Goal: Book appointment/travel/reservation

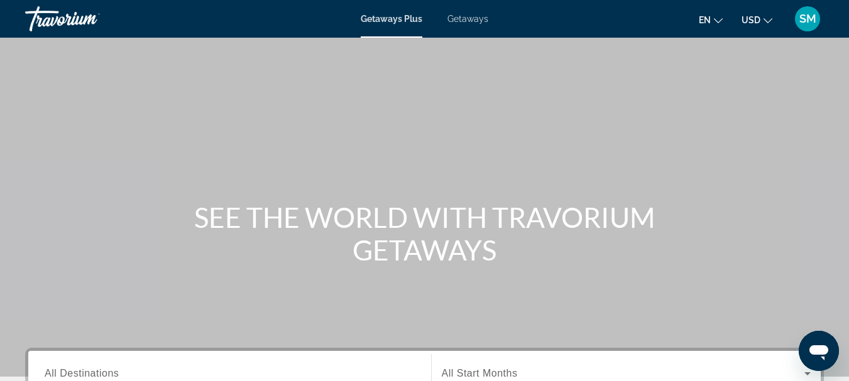
click at [469, 21] on span "Getaways" at bounding box center [467, 19] width 41 height 10
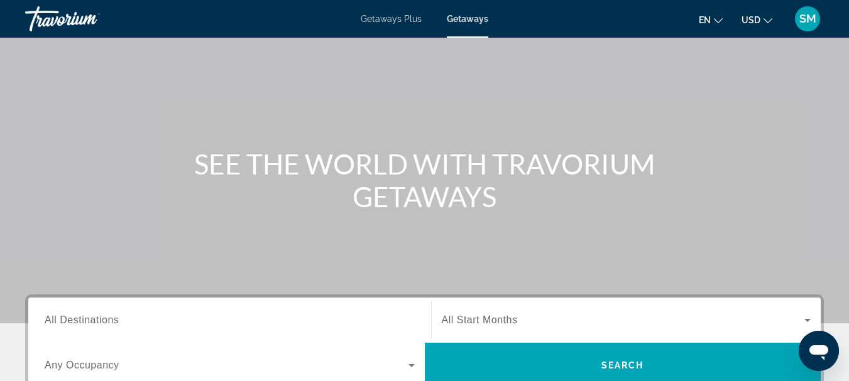
scroll to position [126, 0]
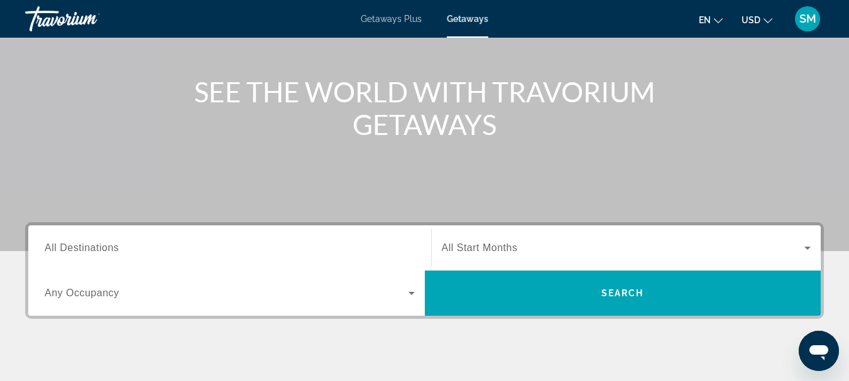
click at [112, 250] on span "All Destinations" at bounding box center [82, 247] width 74 height 11
click at [112, 250] on input "Destination All Destinations" at bounding box center [230, 248] width 370 height 15
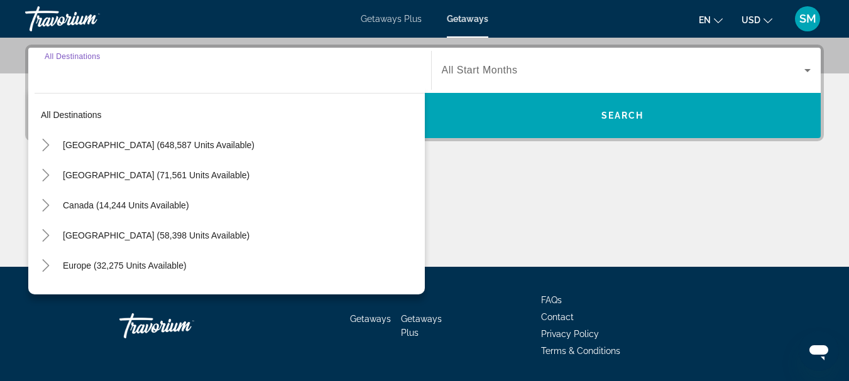
scroll to position [307, 0]
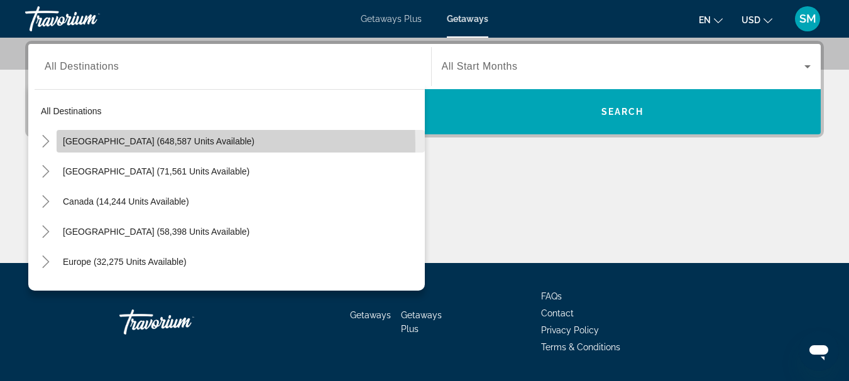
click at [104, 144] on span "[GEOGRAPHIC_DATA] (648,587 units available)" at bounding box center [159, 141] width 192 height 10
type input "**********"
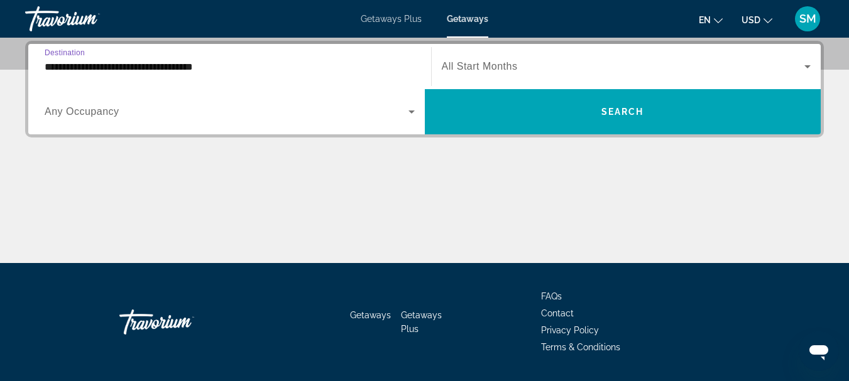
click at [104, 112] on span "Any Occupancy" at bounding box center [82, 111] width 75 height 11
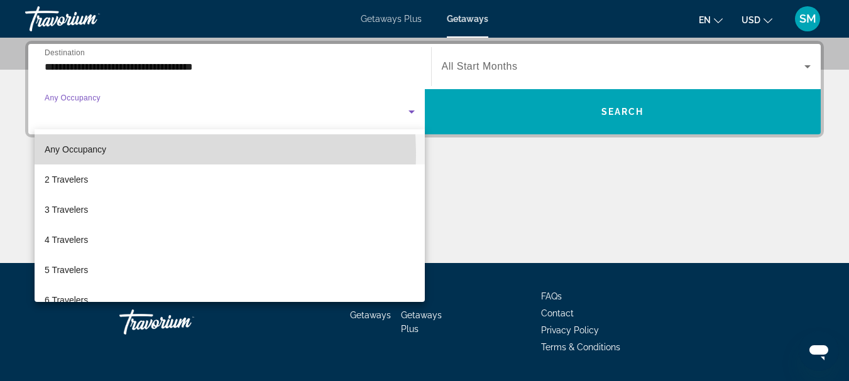
click at [92, 155] on span "Any Occupancy" at bounding box center [76, 149] width 62 height 15
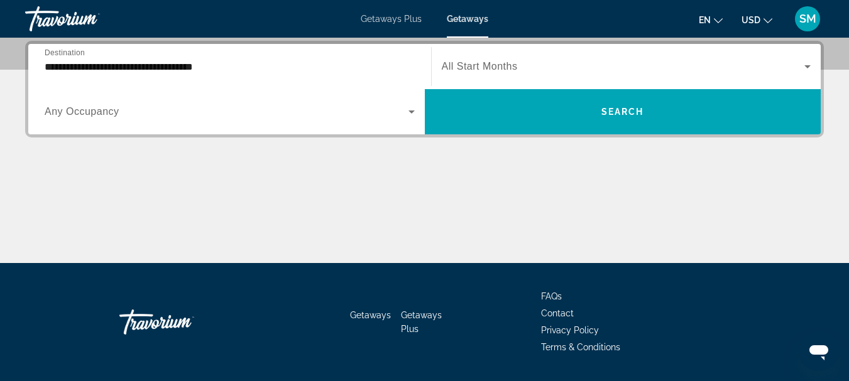
click at [488, 68] on span "All Start Months" at bounding box center [480, 66] width 76 height 11
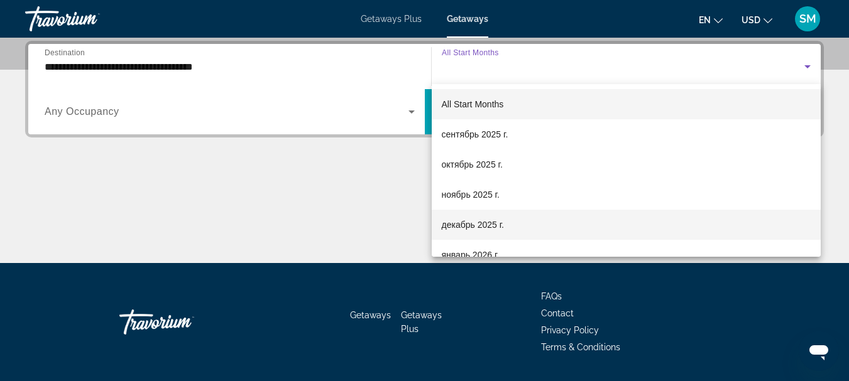
click at [459, 228] on span "декабрь 2025 г." at bounding box center [473, 224] width 62 height 15
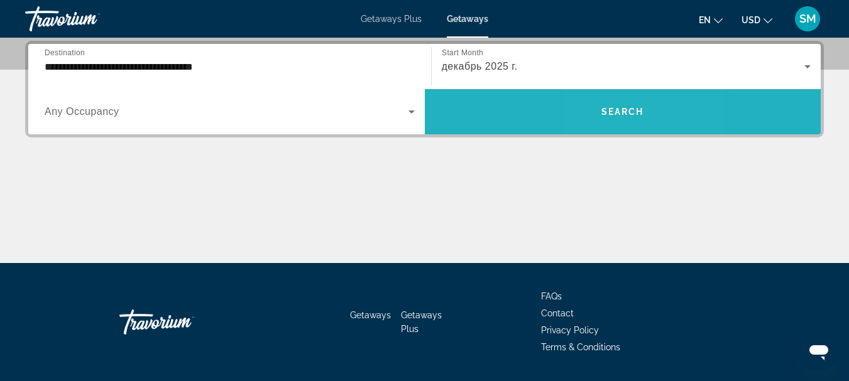
click at [613, 119] on span "Search widget" at bounding box center [623, 112] width 396 height 30
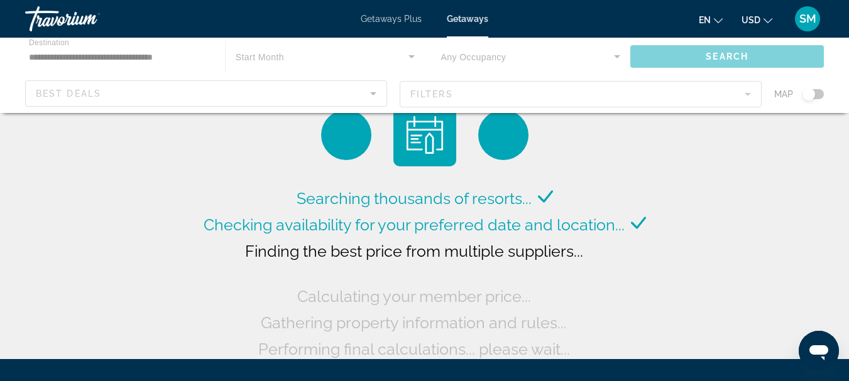
drag, startPoint x: 812, startPoint y: 94, endPoint x: 818, endPoint y: 95, distance: 7.0
click at [818, 95] on div "Main content" at bounding box center [424, 75] width 849 height 75
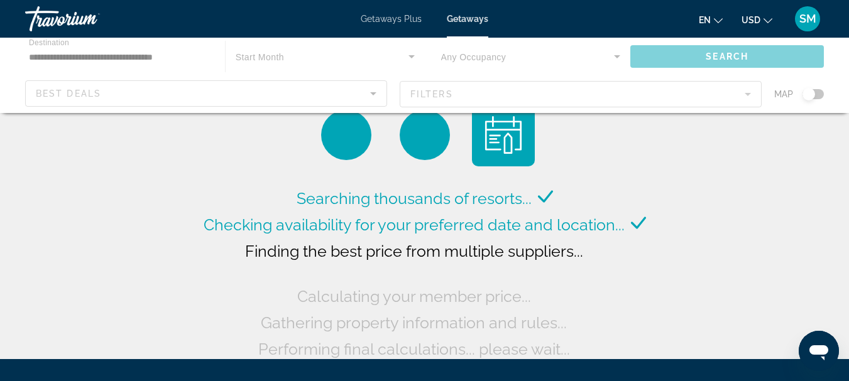
click at [818, 95] on div "Main content" at bounding box center [424, 75] width 849 height 75
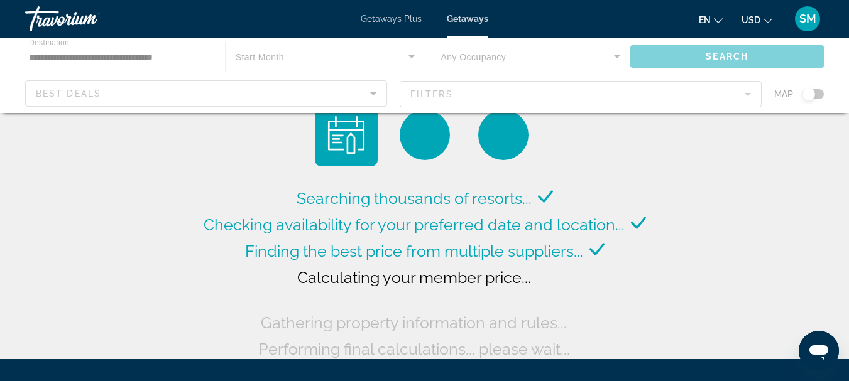
drag, startPoint x: 817, startPoint y: 94, endPoint x: 830, endPoint y: 96, distance: 12.8
click at [830, 96] on div "Main content" at bounding box center [424, 75] width 849 height 75
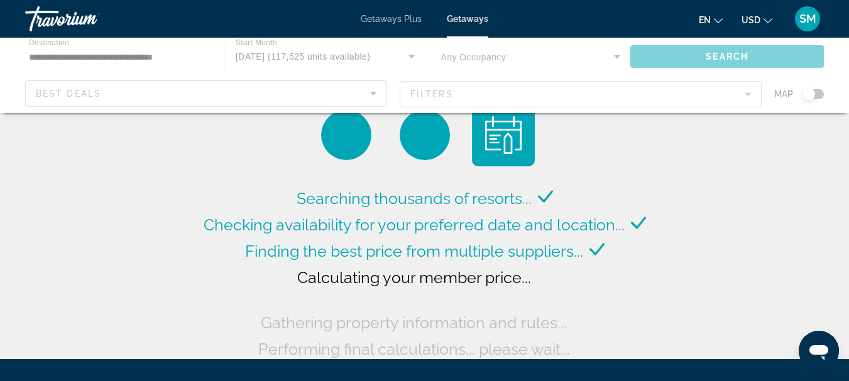
click at [818, 93] on div "Main content" at bounding box center [424, 75] width 849 height 75
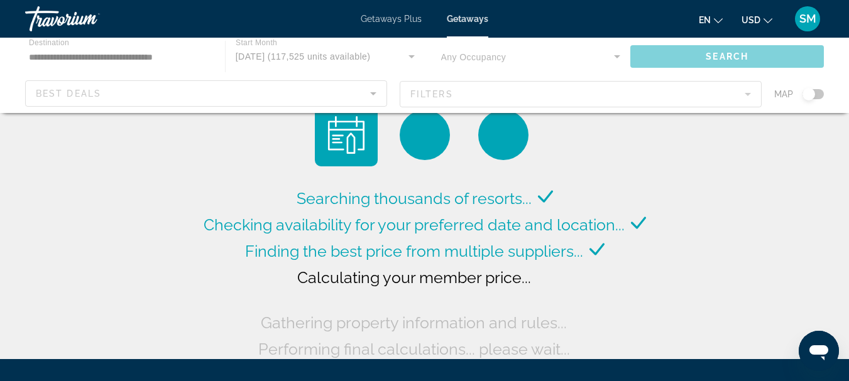
click at [818, 93] on div "Main content" at bounding box center [424, 75] width 849 height 75
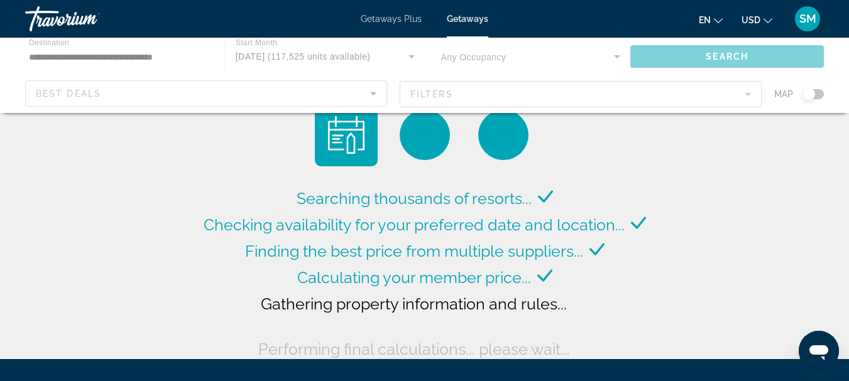
click at [822, 92] on div "Main content" at bounding box center [424, 75] width 849 height 75
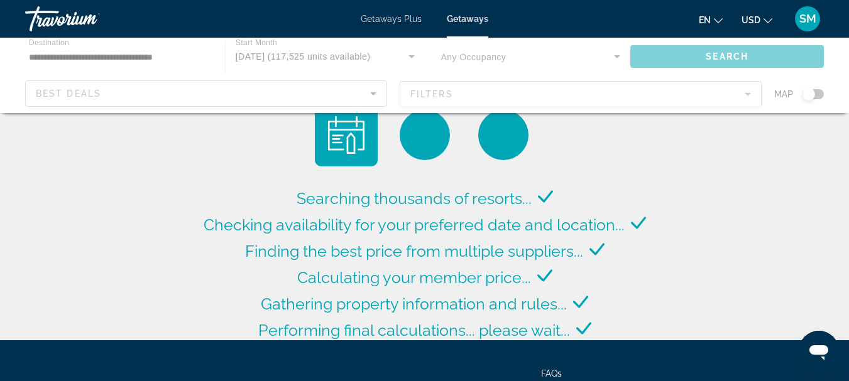
click at [819, 92] on div "Main content" at bounding box center [424, 75] width 849 height 75
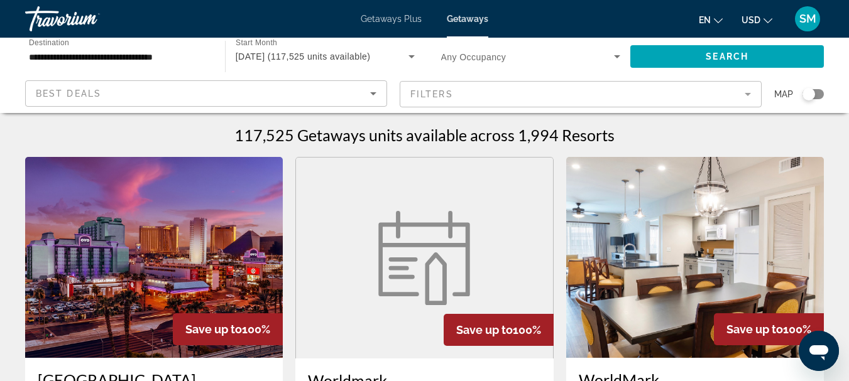
click at [819, 98] on div "Search widget" at bounding box center [812, 94] width 21 height 10
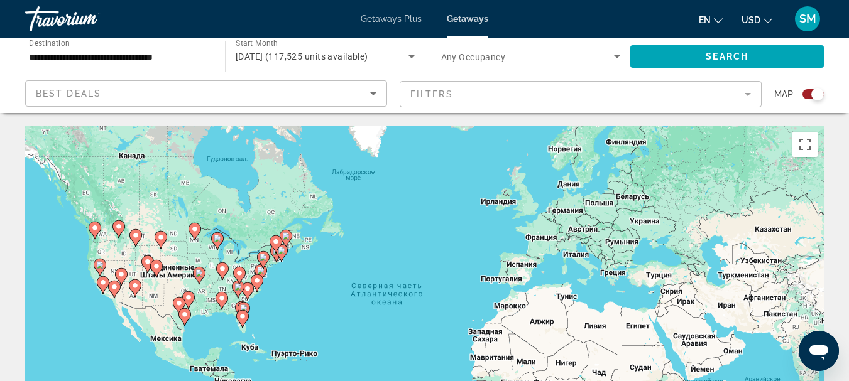
click at [246, 291] on image "Main content" at bounding box center [248, 289] width 8 height 8
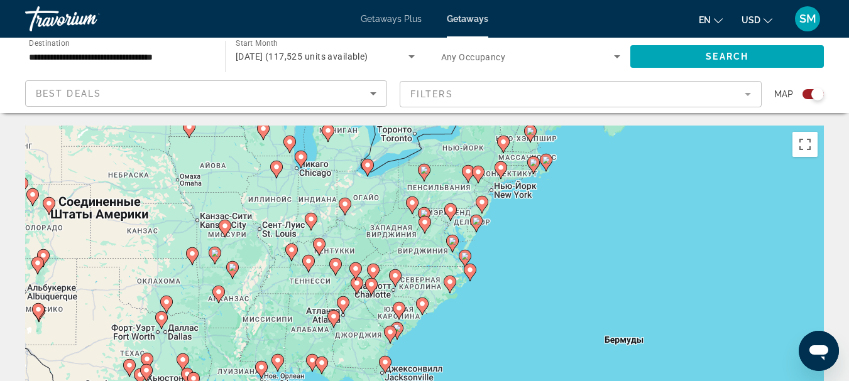
click at [422, 310] on icon "Main content" at bounding box center [421, 306] width 11 height 16
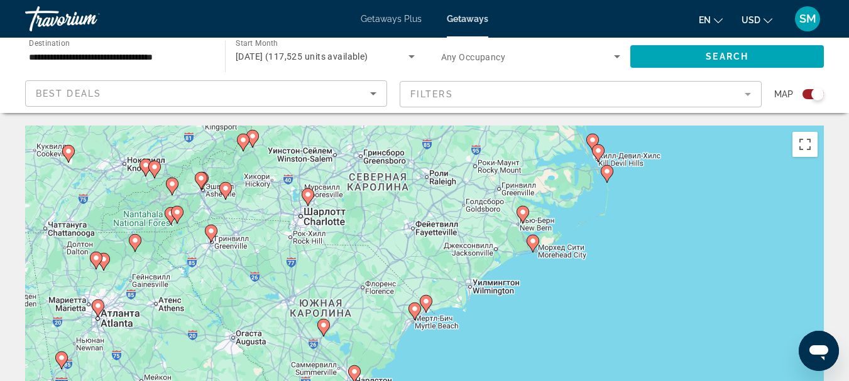
click at [426, 307] on icon "Main content" at bounding box center [425, 304] width 11 height 16
type input "**********"
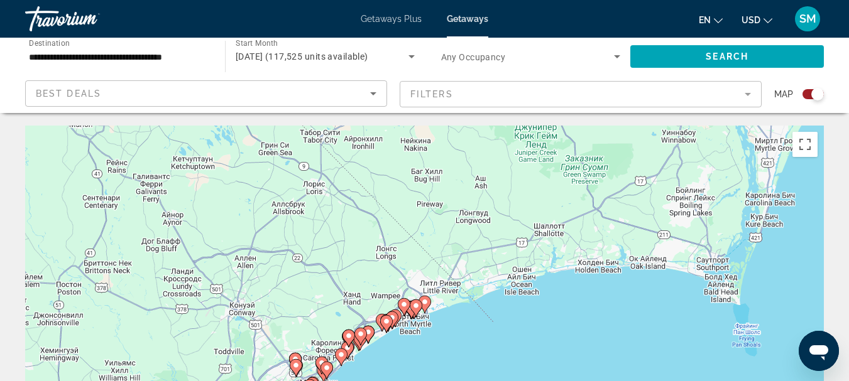
click at [425, 306] on icon "Main content" at bounding box center [423, 304] width 11 height 16
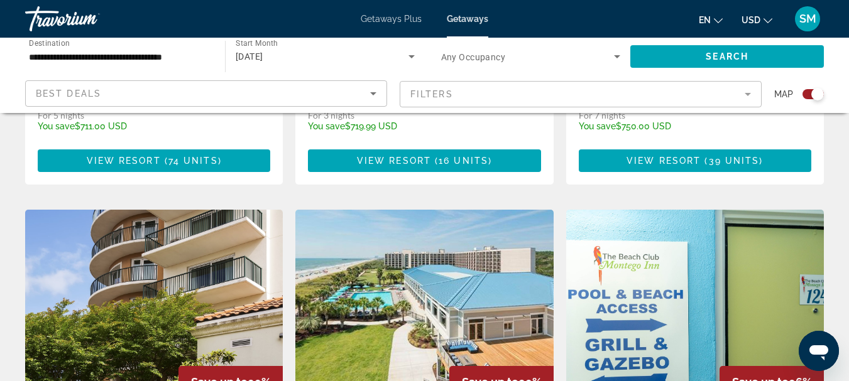
scroll to position [1759, 0]
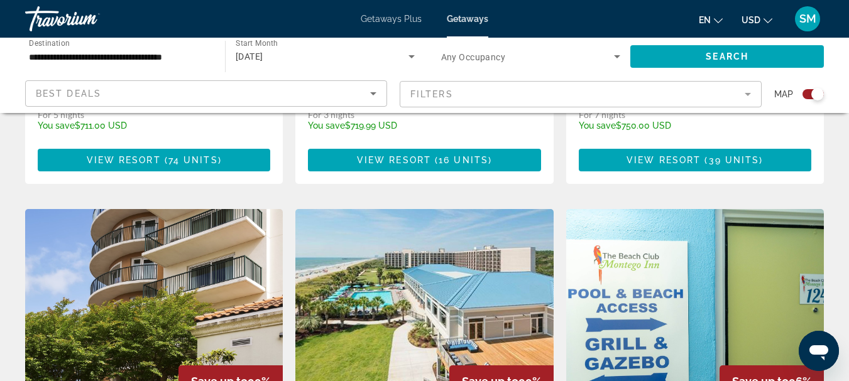
click at [176, 257] on img "Main content" at bounding box center [154, 309] width 258 height 201
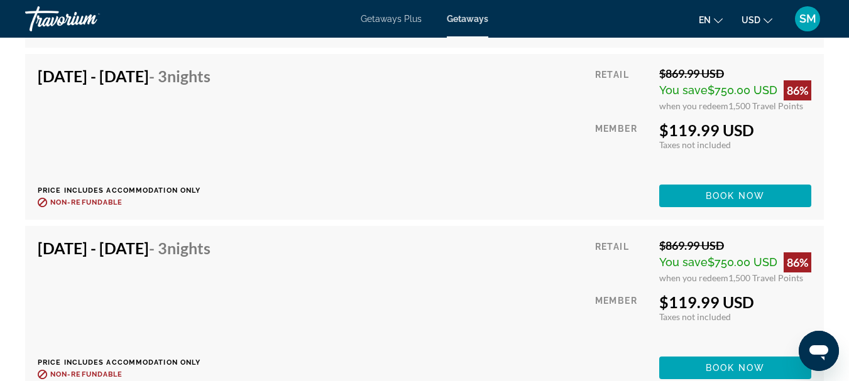
scroll to position [13065, 0]
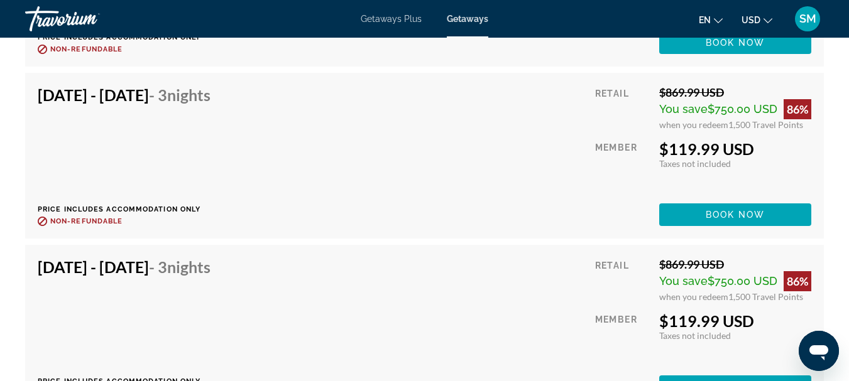
click at [418, 129] on div "[DATE] - [DATE] - 3 Nights Price includes accommodation only Refundable until :…" at bounding box center [424, 155] width 773 height 141
click at [705, 210] on span "Book now" at bounding box center [735, 215] width 60 height 10
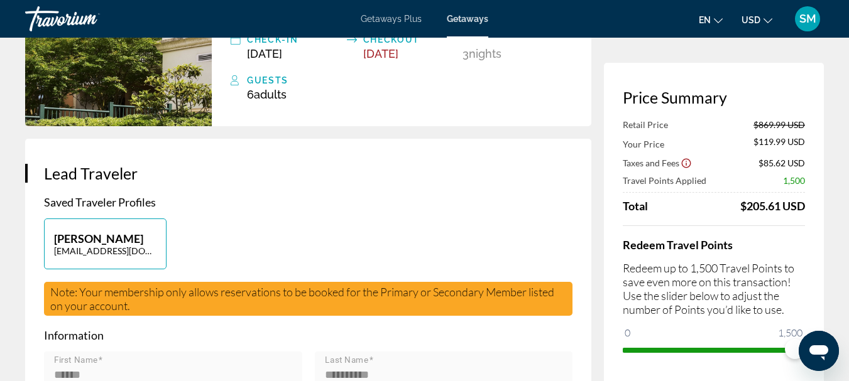
scroll to position [251, 0]
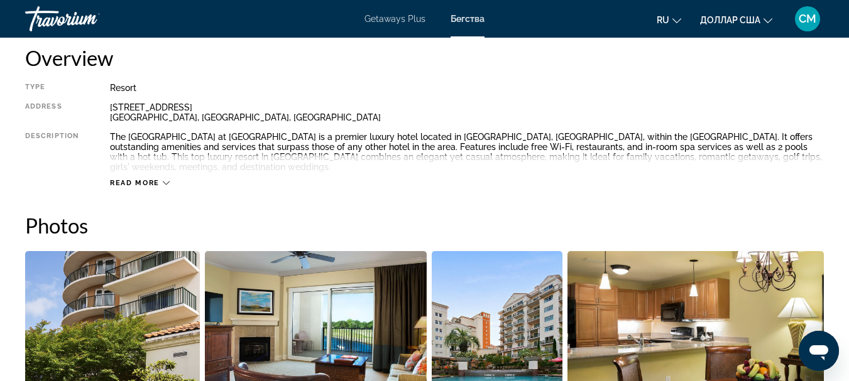
scroll to position [628, 0]
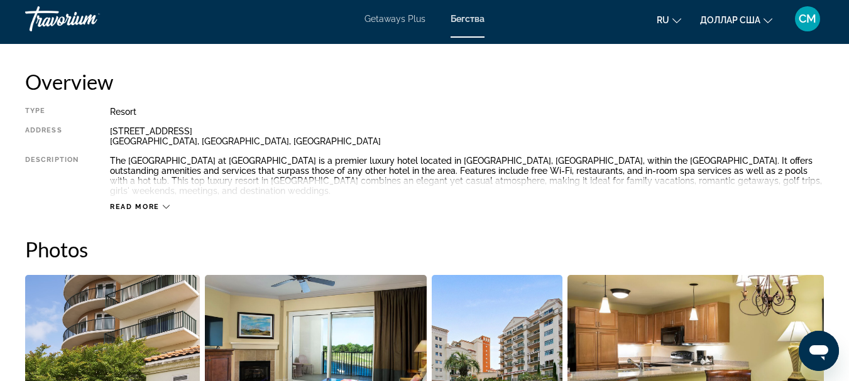
click at [144, 203] on span "Read more" at bounding box center [135, 207] width 50 height 8
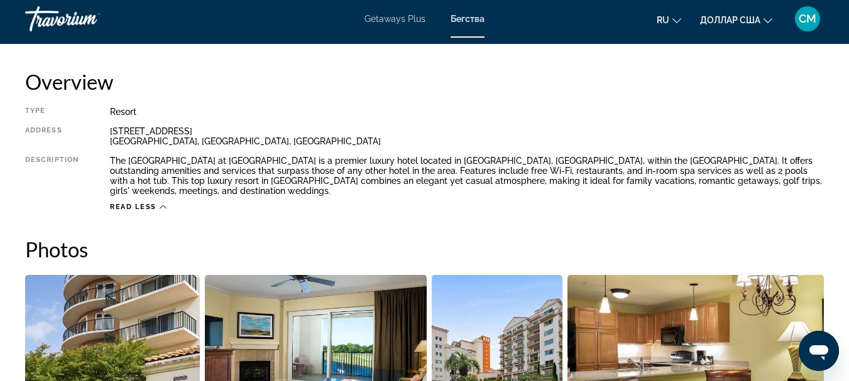
click at [146, 203] on span "Read less" at bounding box center [133, 207] width 46 height 8
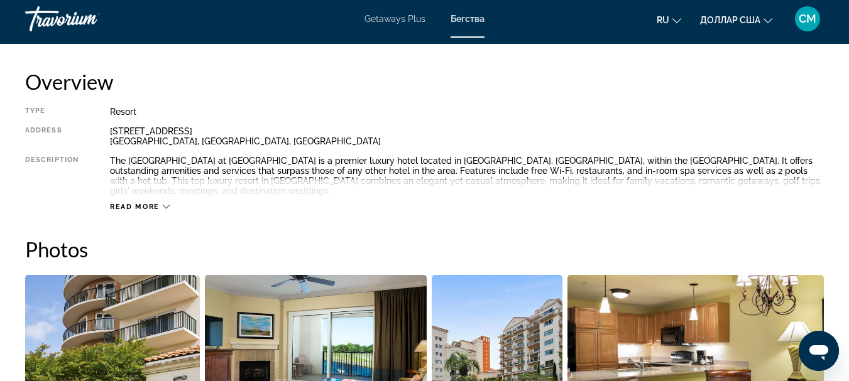
scroll to position [634, 0]
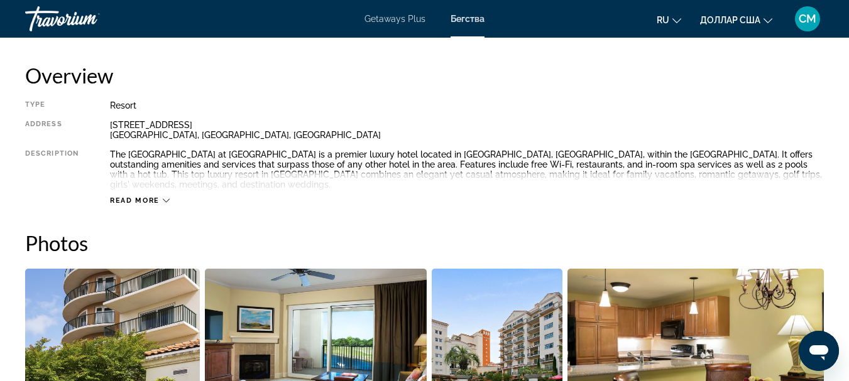
click at [146, 196] on button "Read more" at bounding box center [140, 200] width 60 height 9
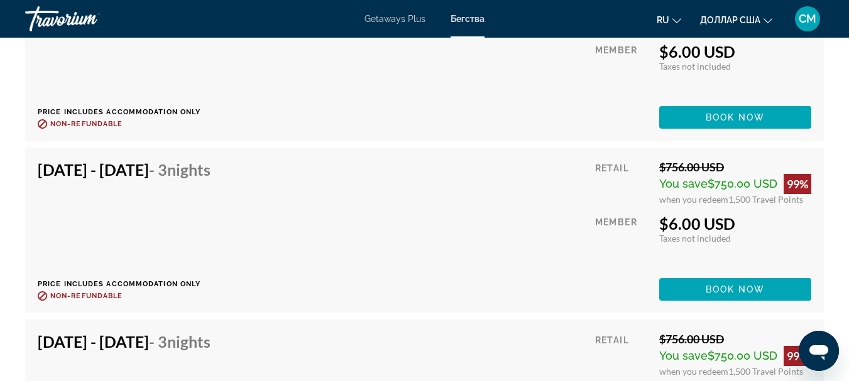
scroll to position [7230, 0]
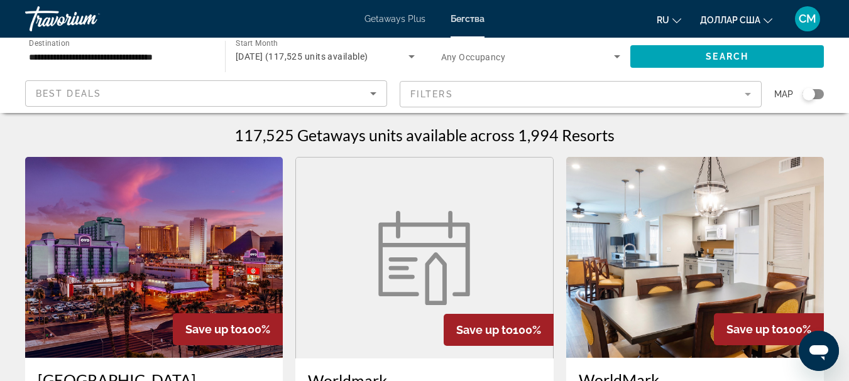
scroll to position [63, 0]
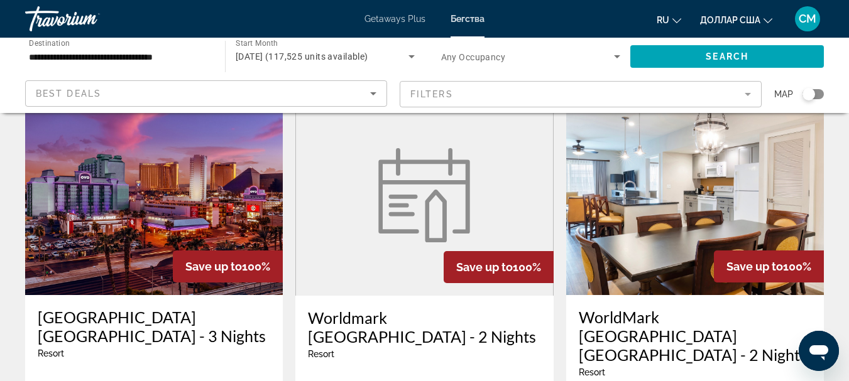
drag, startPoint x: 813, startPoint y: 93, endPoint x: 819, endPoint y: 92, distance: 6.3
click at [819, 92] on div "Search widget" at bounding box center [812, 94] width 21 height 10
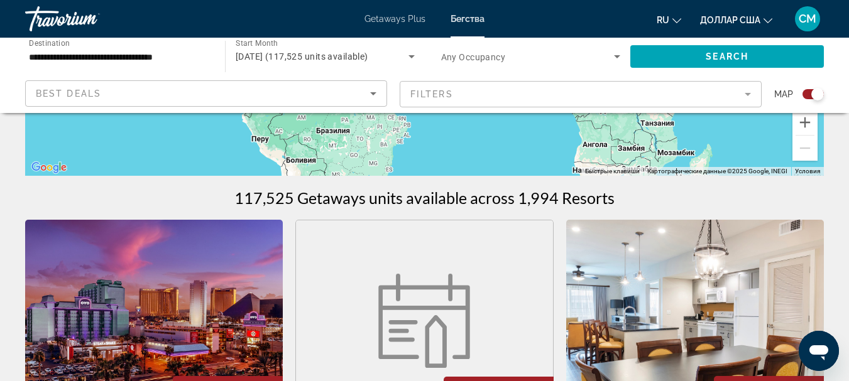
scroll to position [75, 0]
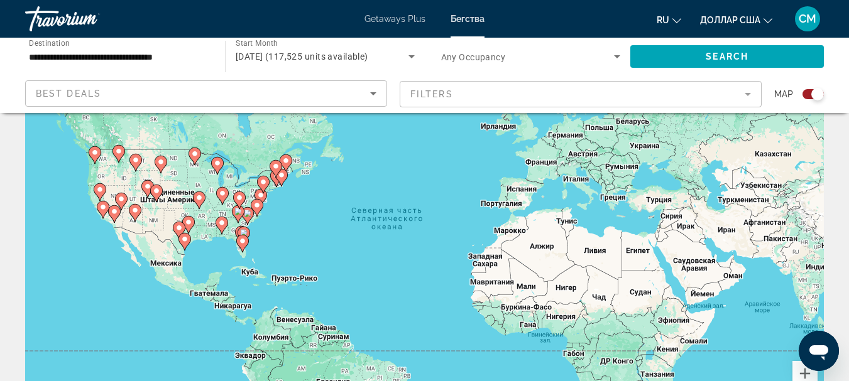
click at [250, 217] on image "Основное содержание" at bounding box center [248, 214] width 8 height 8
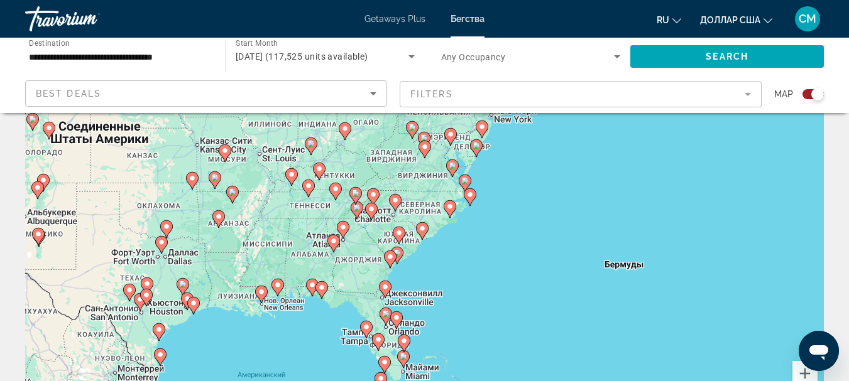
click at [401, 234] on image "Основное содержание" at bounding box center [399, 233] width 8 height 8
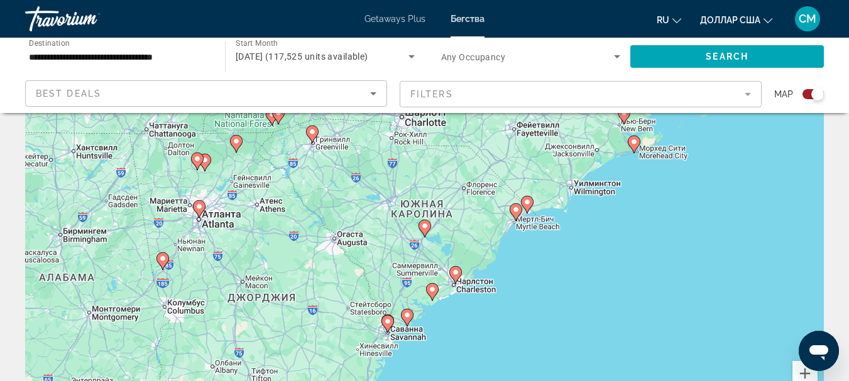
click at [529, 205] on image "Основное содержание" at bounding box center [527, 202] width 8 height 8
type input "**********"
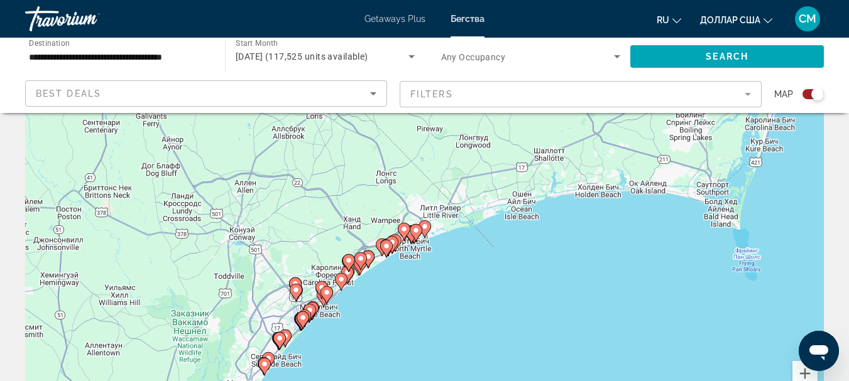
click at [406, 227] on image "Основное содержание" at bounding box center [404, 229] width 8 height 8
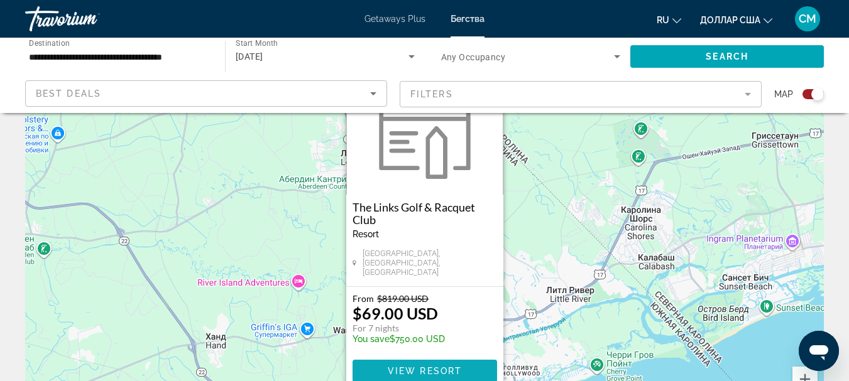
scroll to position [0, 0]
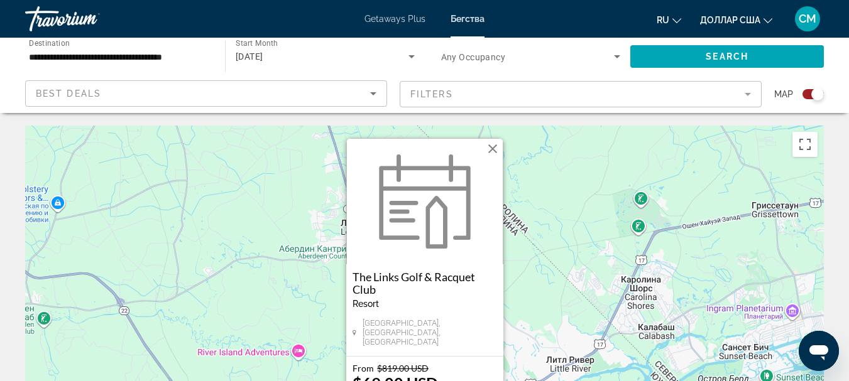
click at [496, 155] on button "Закрыть" at bounding box center [492, 148] width 19 height 19
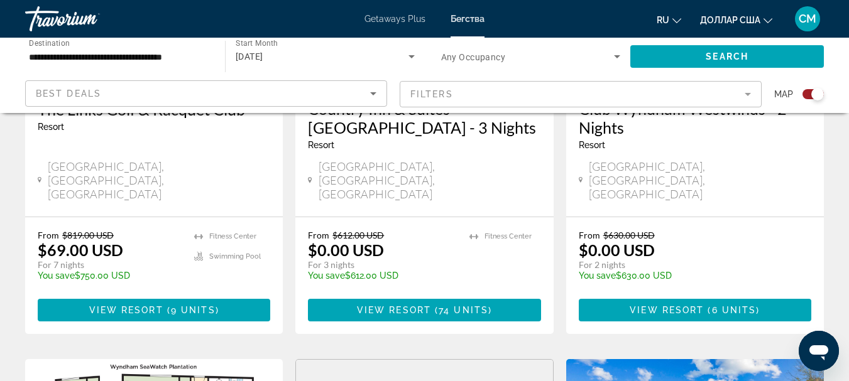
scroll to position [691, 0]
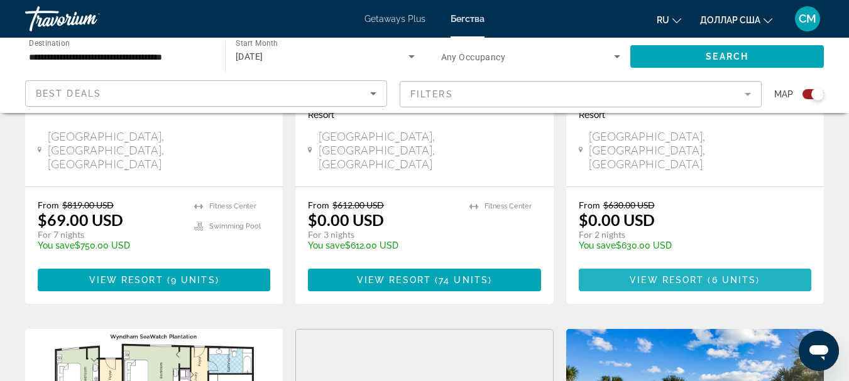
click at [713, 275] on span "6 units" at bounding box center [734, 280] width 45 height 10
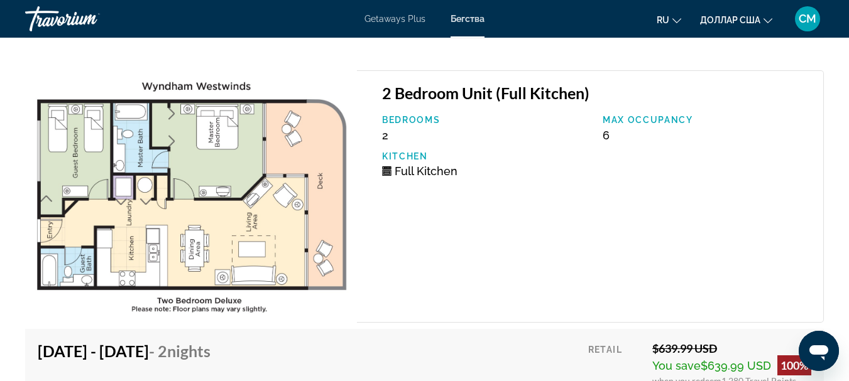
scroll to position [2992, 0]
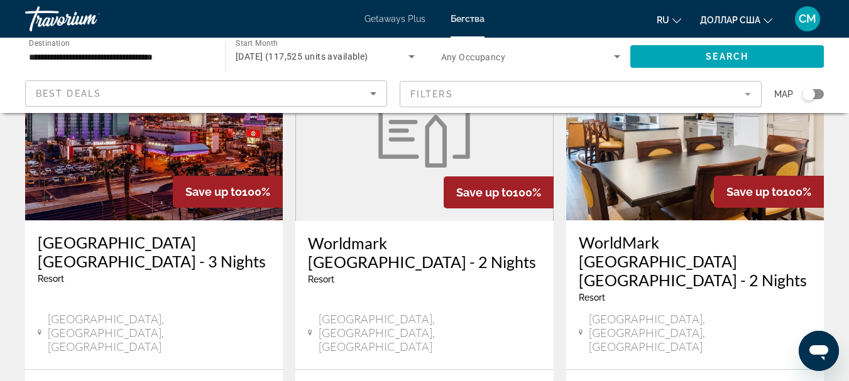
scroll to position [63, 0]
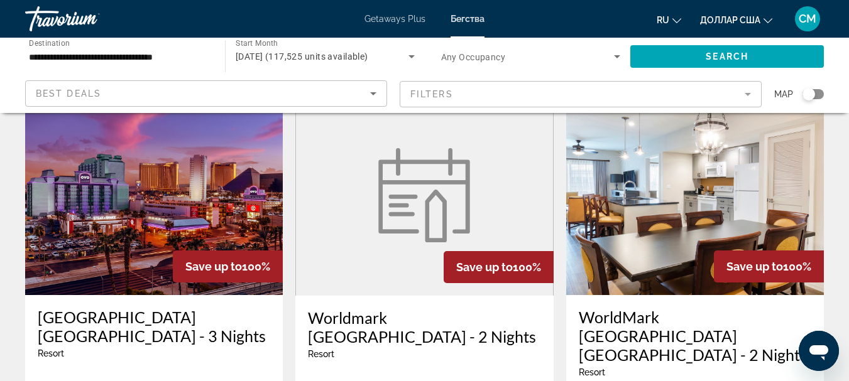
drag, startPoint x: 812, startPoint y: 95, endPoint x: 820, endPoint y: 95, distance: 8.2
click at [820, 95] on div "Search widget" at bounding box center [812, 94] width 21 height 10
click at [820, 95] on div "Search widget" at bounding box center [817, 94] width 13 height 13
click at [820, 94] on div "Search widget" at bounding box center [812, 94] width 21 height 10
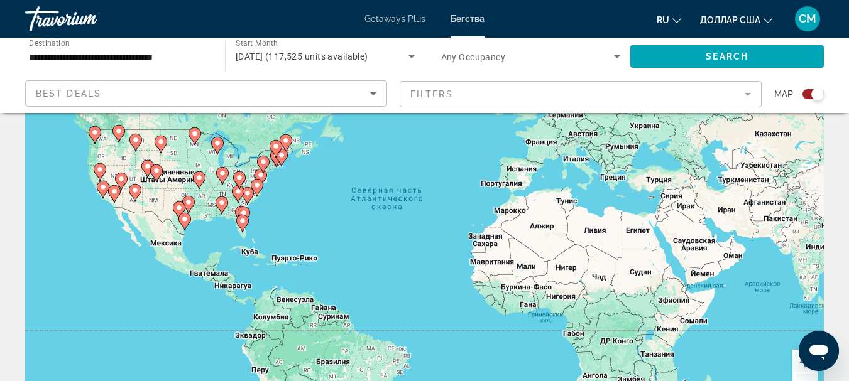
scroll to position [0, 0]
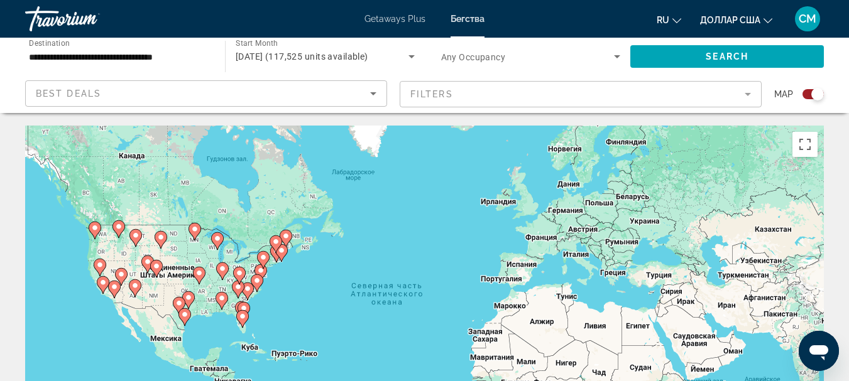
click at [244, 291] on gmp-advanced-marker "Основное содержание" at bounding box center [238, 289] width 13 height 19
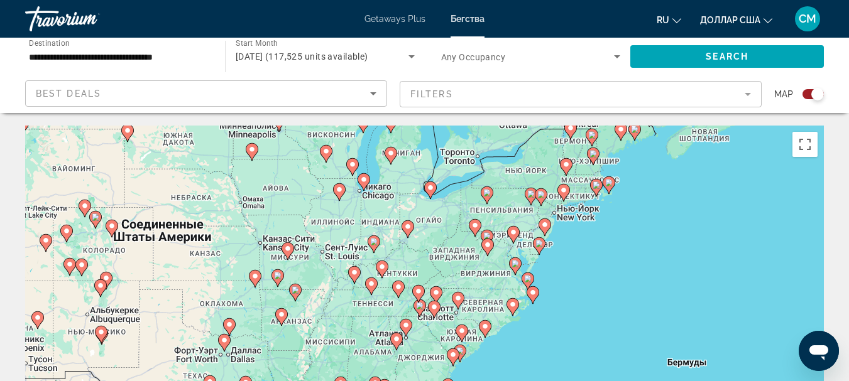
click at [483, 337] on gmp-advanced-marker "Основное содержание" at bounding box center [485, 329] width 13 height 19
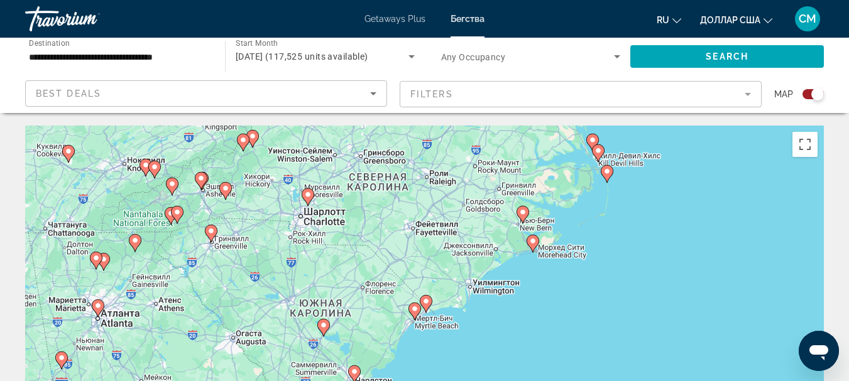
click at [425, 307] on icon "Основное содержание" at bounding box center [425, 304] width 11 height 16
type input "**********"
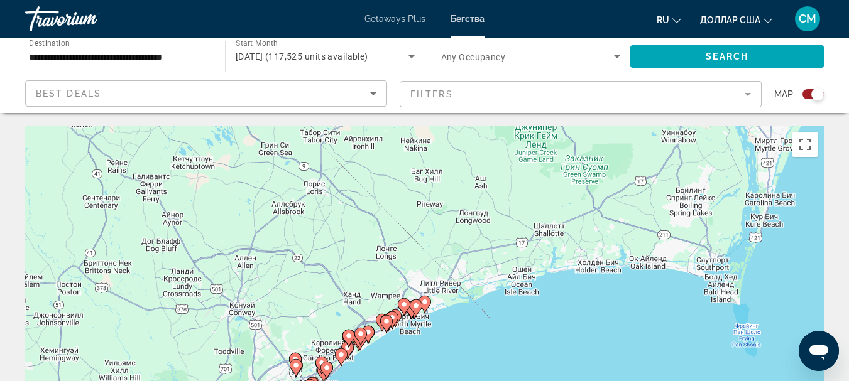
click at [413, 307] on image "Основное содержание" at bounding box center [416, 306] width 8 height 8
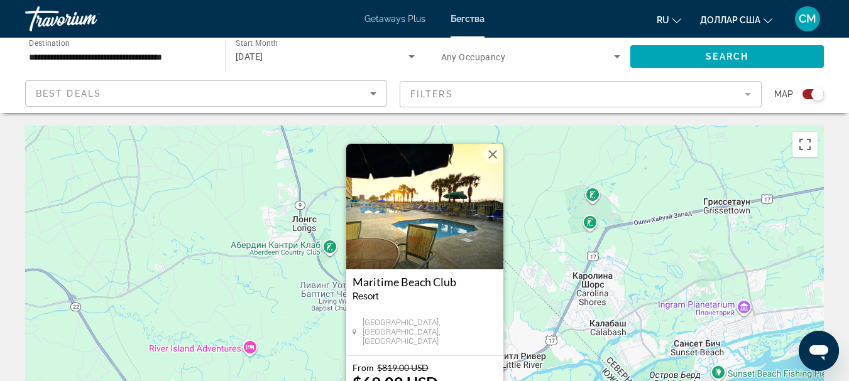
click at [494, 157] on button "Закрыть" at bounding box center [492, 154] width 19 height 19
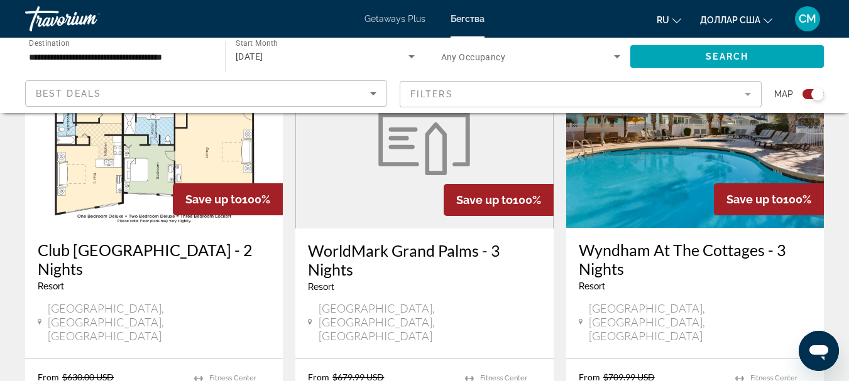
scroll to position [1005, 0]
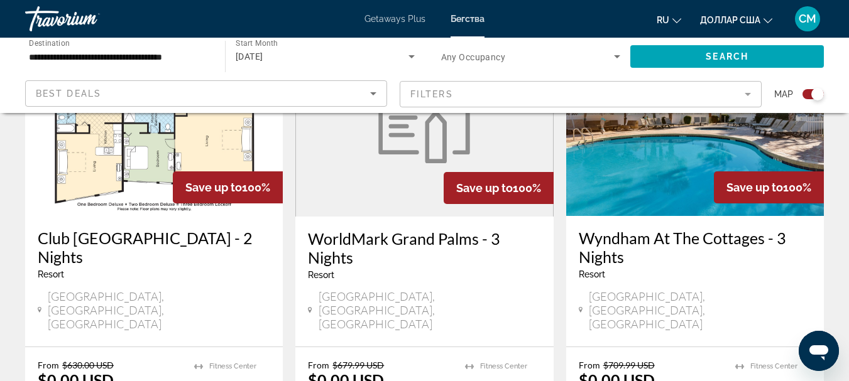
click at [180, 229] on h3 "Club [GEOGRAPHIC_DATA] - 2 Nights" at bounding box center [154, 248] width 232 height 38
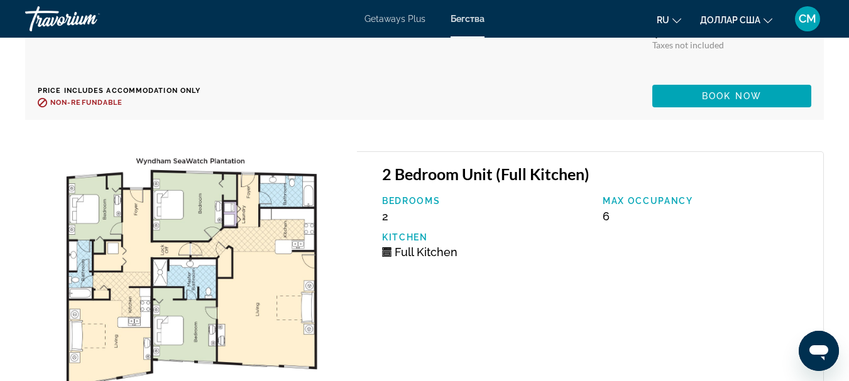
scroll to position [3287, 0]
